Goal: Transaction & Acquisition: Purchase product/service

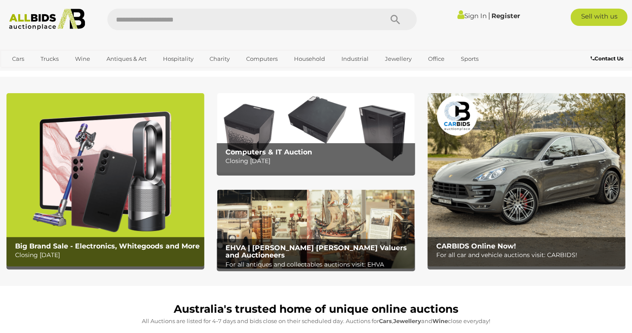
click at [464, 19] on link "Sign In" at bounding box center [472, 16] width 29 height 8
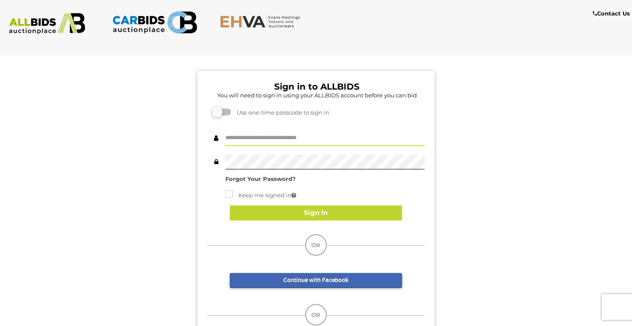
click at [244, 136] on input "text" at bounding box center [324, 138] width 199 height 15
type input "*********"
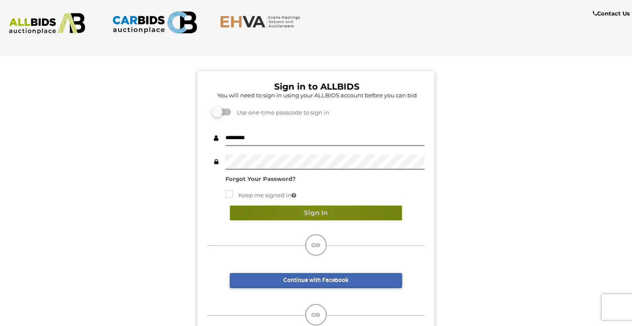
click at [317, 215] on button "Sign In" at bounding box center [316, 213] width 172 height 15
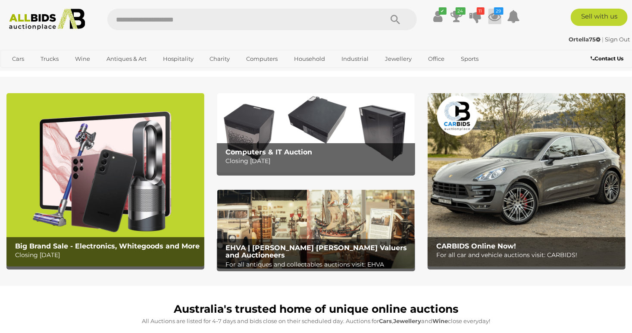
click at [500, 13] on icon "29" at bounding box center [498, 10] width 9 height 7
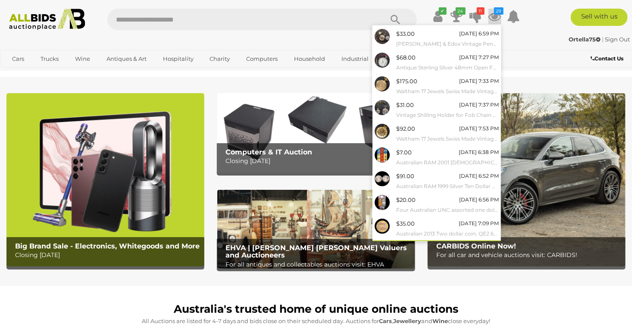
scroll to position [59, 0]
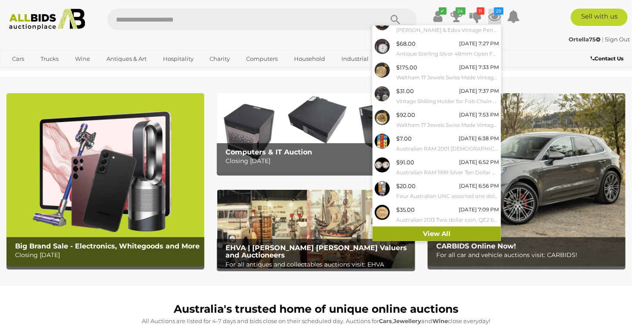
click at [431, 229] on link "View All" at bounding box center [436, 233] width 128 height 15
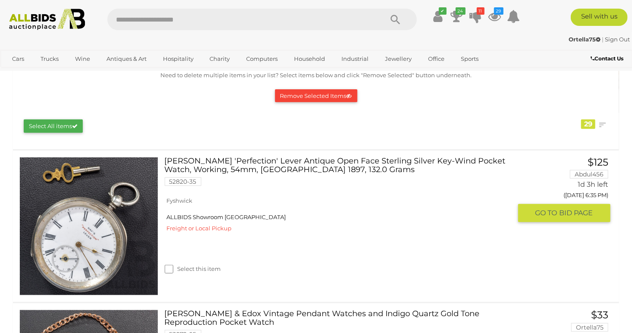
scroll to position [86, 0]
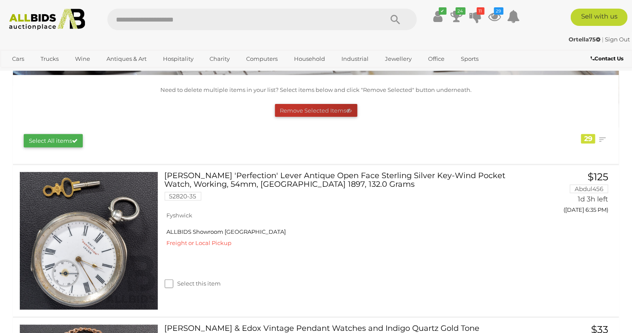
click at [291, 110] on button "Remove Selected Items" at bounding box center [316, 110] width 82 height 13
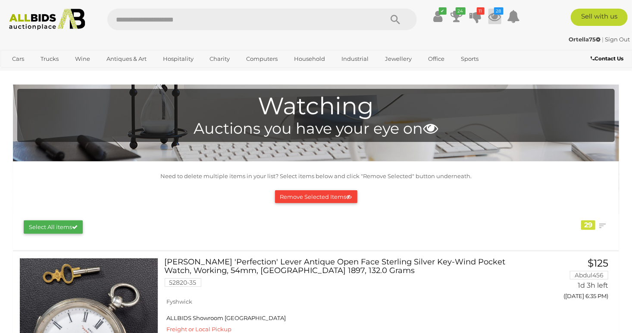
click at [495, 10] on icon "28" at bounding box center [498, 10] width 9 height 7
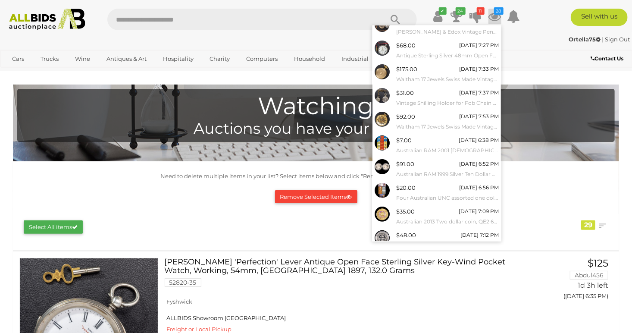
scroll to position [59, 0]
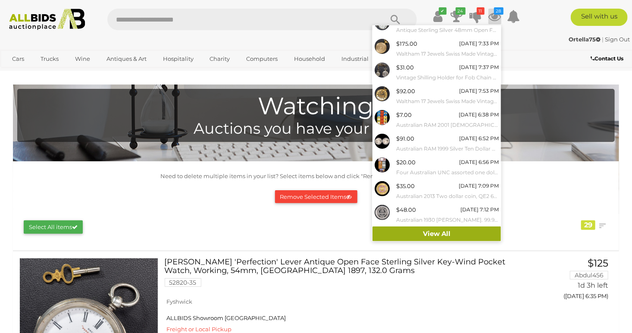
click at [423, 231] on link "View All" at bounding box center [436, 233] width 128 height 15
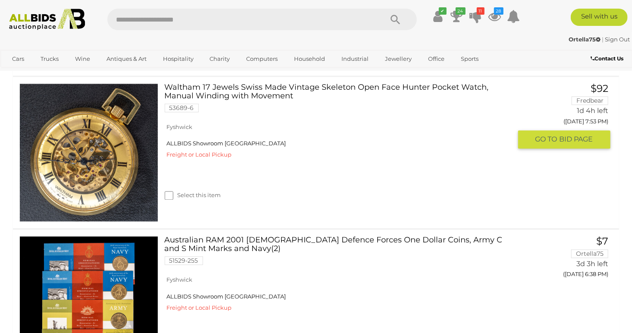
scroll to position [733, 0]
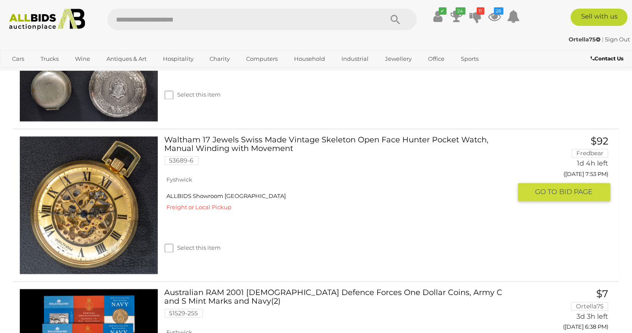
click at [106, 215] on img at bounding box center [89, 206] width 138 height 138
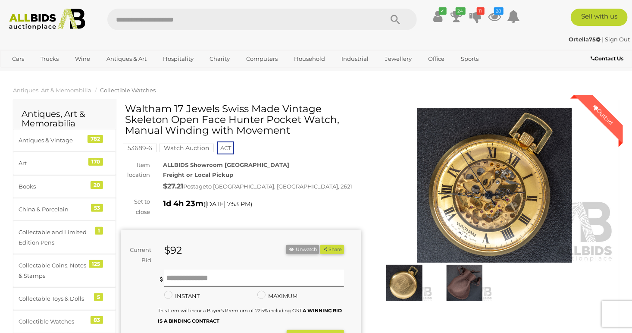
click at [473, 195] on img at bounding box center [494, 185] width 241 height 155
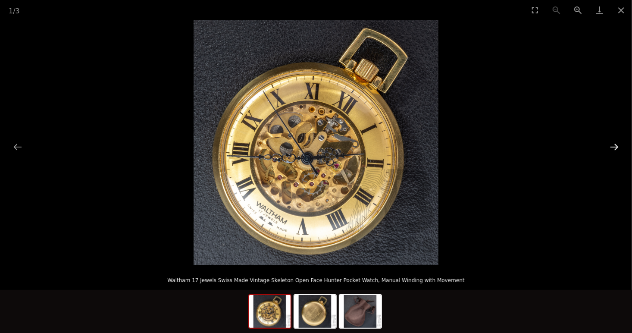
click at [610, 143] on button "Next slide" at bounding box center [614, 146] width 18 height 17
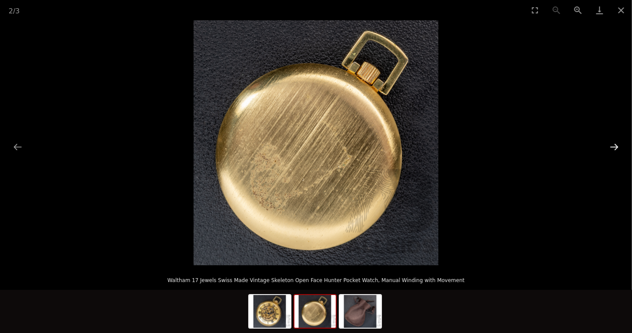
click at [610, 143] on button "Next slide" at bounding box center [614, 146] width 18 height 17
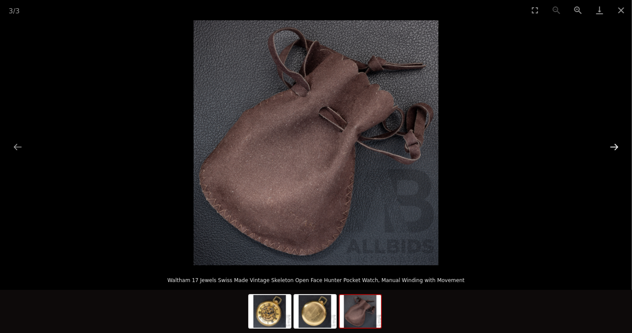
click at [610, 143] on button "Next slide" at bounding box center [614, 146] width 18 height 17
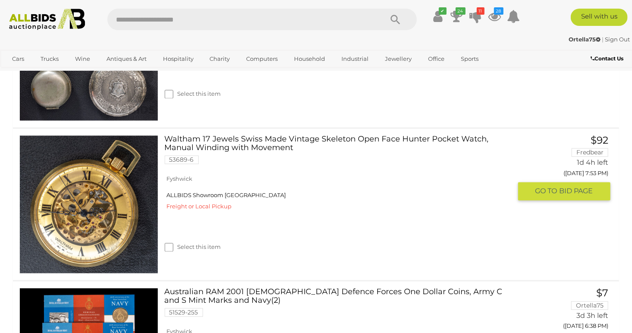
scroll to position [730, 0]
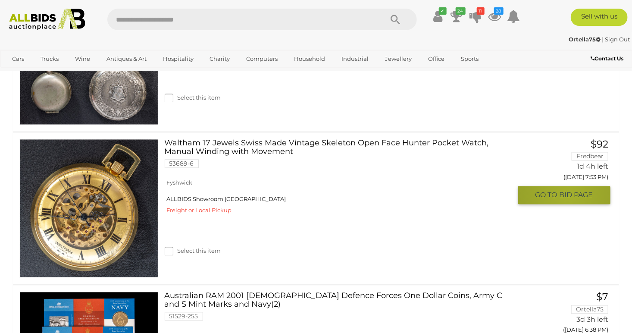
click at [568, 195] on span "BID PAGE" at bounding box center [577, 195] width 34 height 9
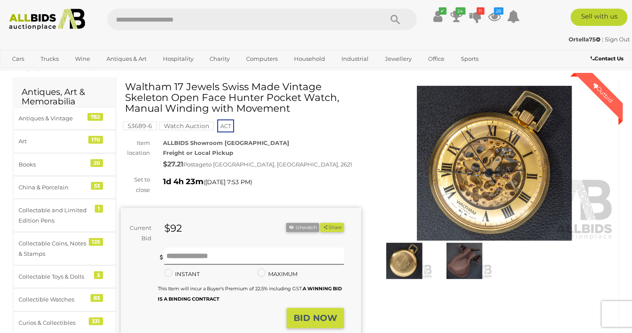
scroll to position [43, 0]
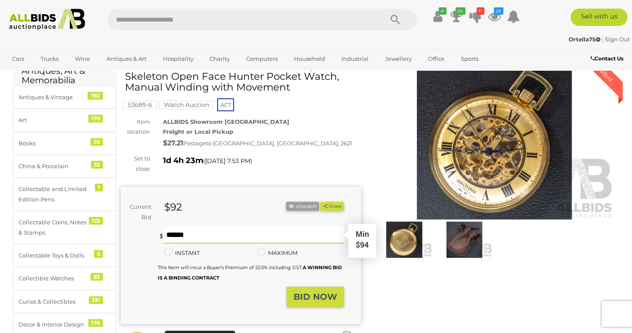
click at [228, 230] on input "text" at bounding box center [254, 234] width 180 height 17
type input "***"
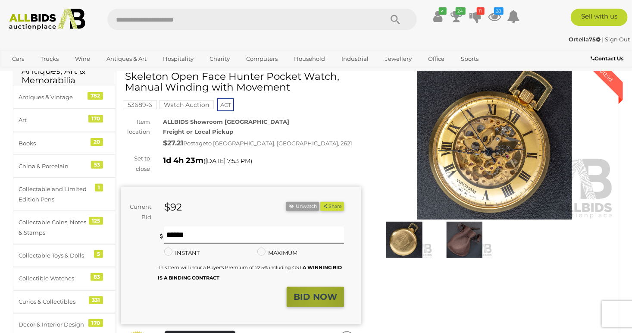
click at [317, 297] on strong "BID NOW" at bounding box center [316, 296] width 44 height 10
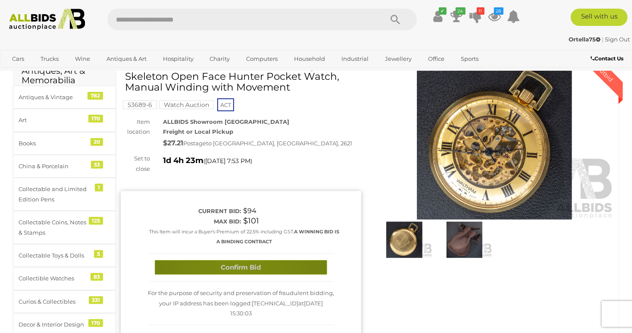
click at [241, 268] on button "Confirm Bid" at bounding box center [241, 267] width 172 height 15
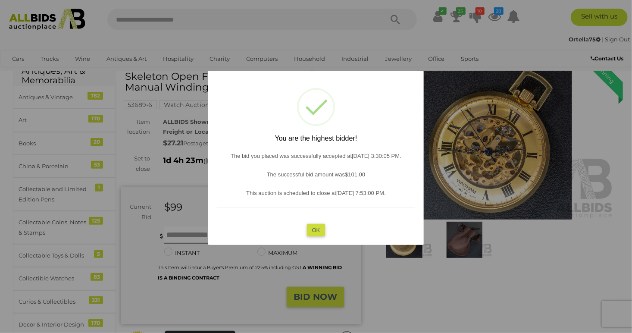
click at [318, 232] on button "OK" at bounding box center [316, 230] width 19 height 13
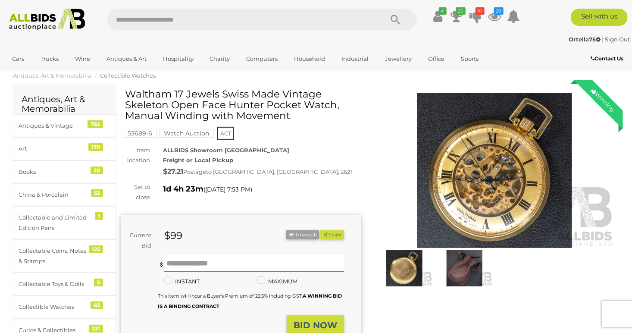
scroll to position [0, 0]
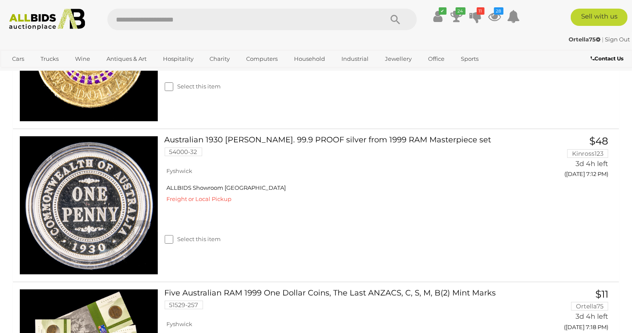
scroll to position [1506, 0]
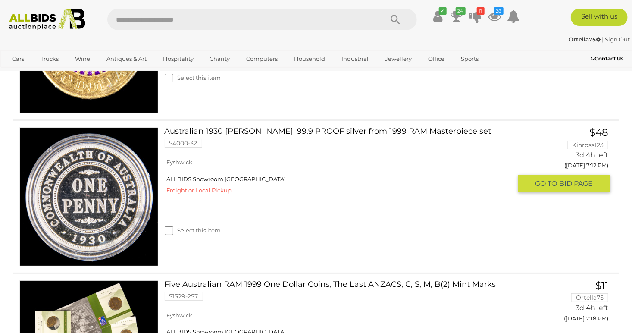
click at [83, 197] on link at bounding box center [88, 196] width 139 height 139
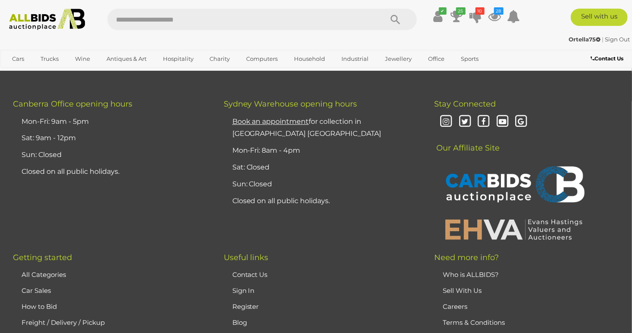
scroll to position [4338, 0]
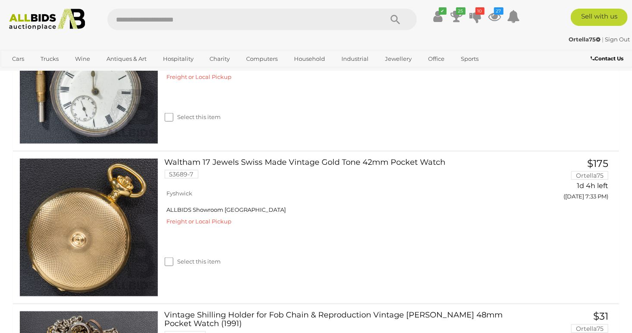
scroll to position [1579, 0]
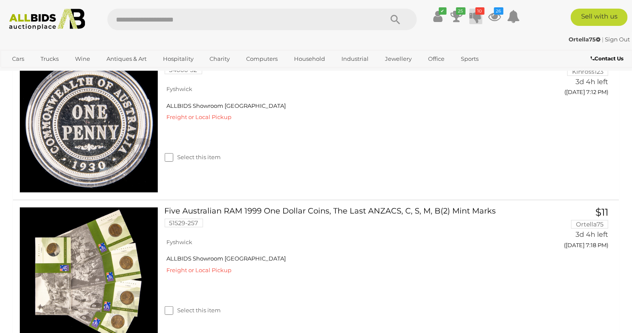
drag, startPoint x: 478, startPoint y: 15, endPoint x: 474, endPoint y: 17, distance: 5.0
click at [478, 15] on icon at bounding box center [476, 17] width 12 height 16
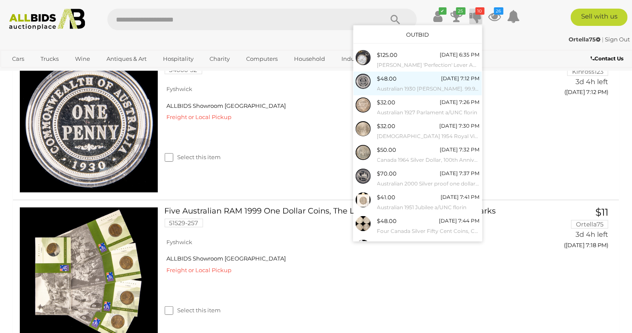
click at [394, 83] on div "$48.00" at bounding box center [387, 79] width 20 height 10
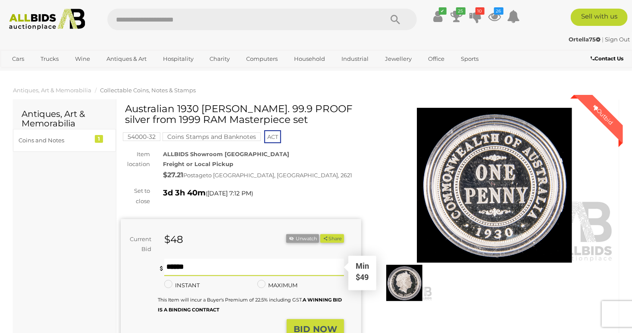
click at [201, 264] on input "text" at bounding box center [254, 267] width 180 height 17
type input "**"
click at [319, 326] on strong "BID NOW" at bounding box center [316, 329] width 44 height 10
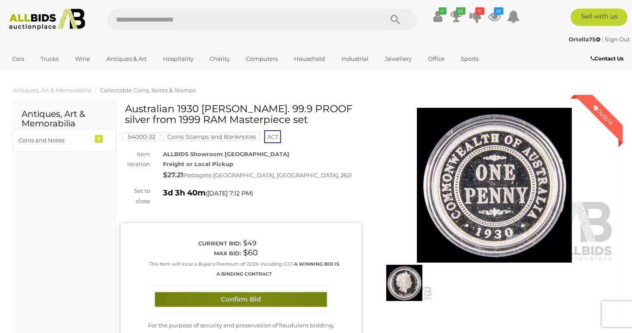
click at [253, 298] on button "Confirm Bid" at bounding box center [241, 299] width 172 height 15
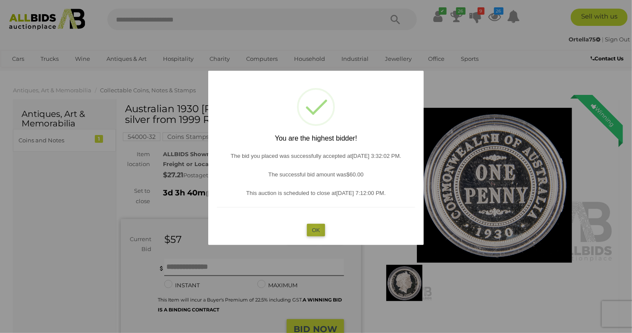
click at [315, 229] on button "OK" at bounding box center [316, 230] width 19 height 13
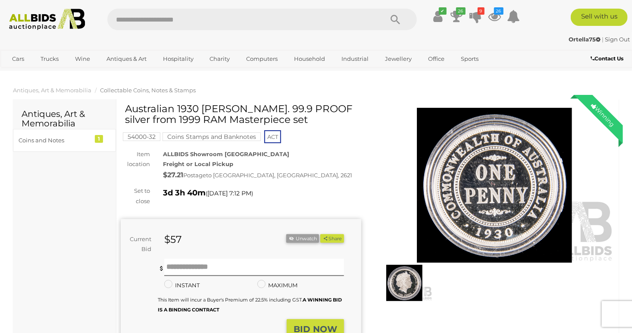
click at [501, 16] on ul "✔ Your account is up to date Transaction History Current Bids" at bounding box center [473, 17] width 101 height 16
click at [497, 8] on icon "26" at bounding box center [498, 10] width 9 height 7
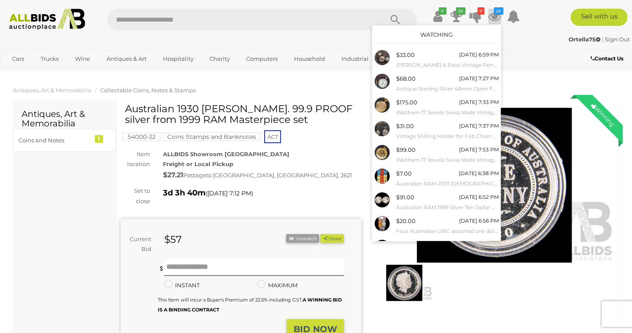
scroll to position [59, 0]
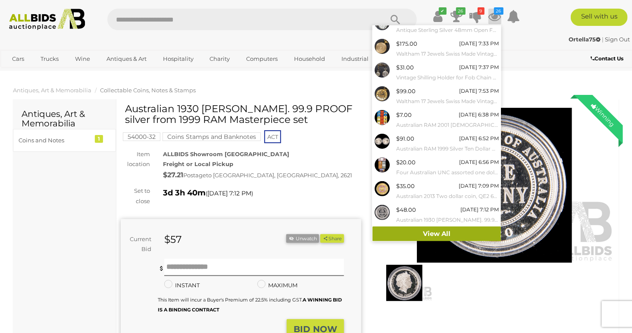
click at [448, 234] on link "View All" at bounding box center [436, 233] width 128 height 15
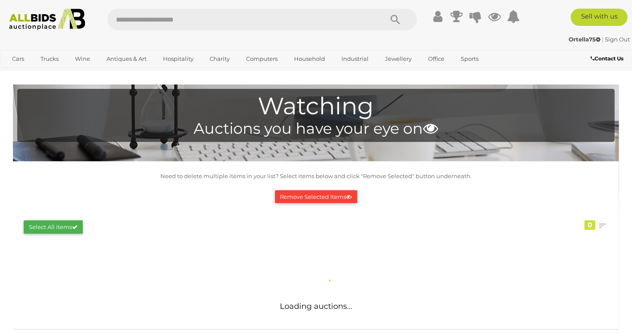
scroll to position [1556, 0]
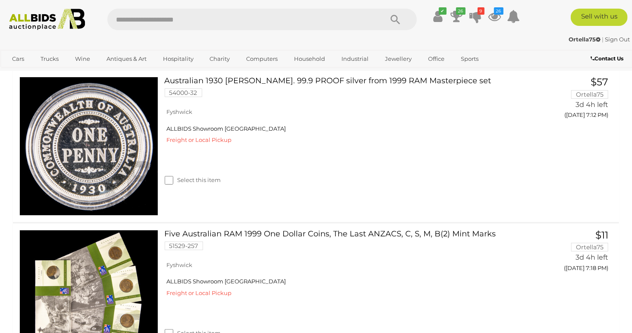
click at [619, 39] on link "Sign Out" at bounding box center [617, 39] width 25 height 7
